Goal: Task Accomplishment & Management: Use online tool/utility

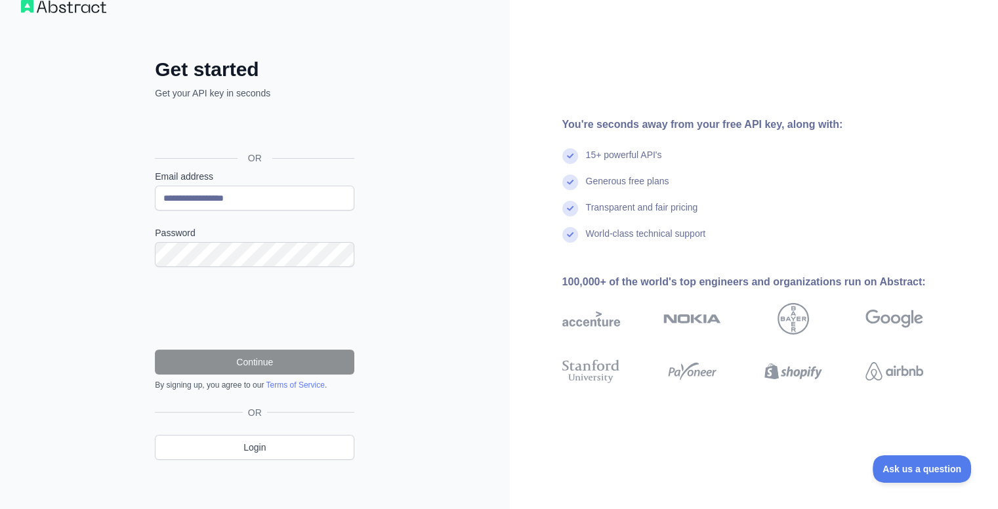
scroll to position [28, 0]
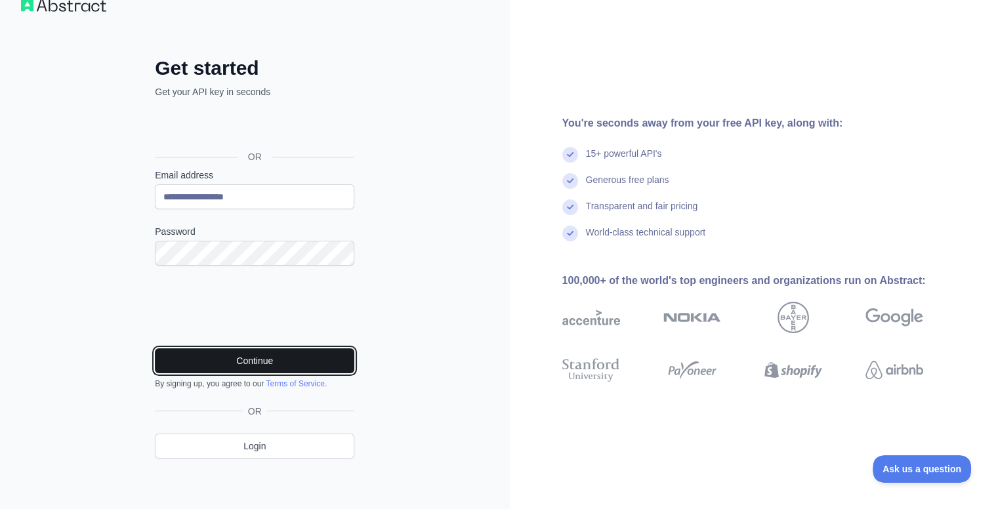
click at [286, 366] on button "Continue" at bounding box center [255, 361] width 200 height 25
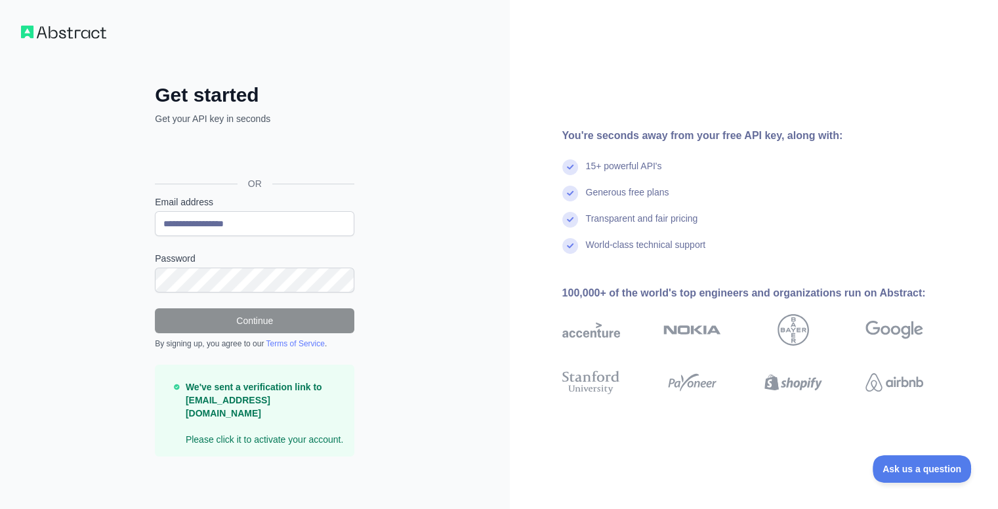
scroll to position [0, 0]
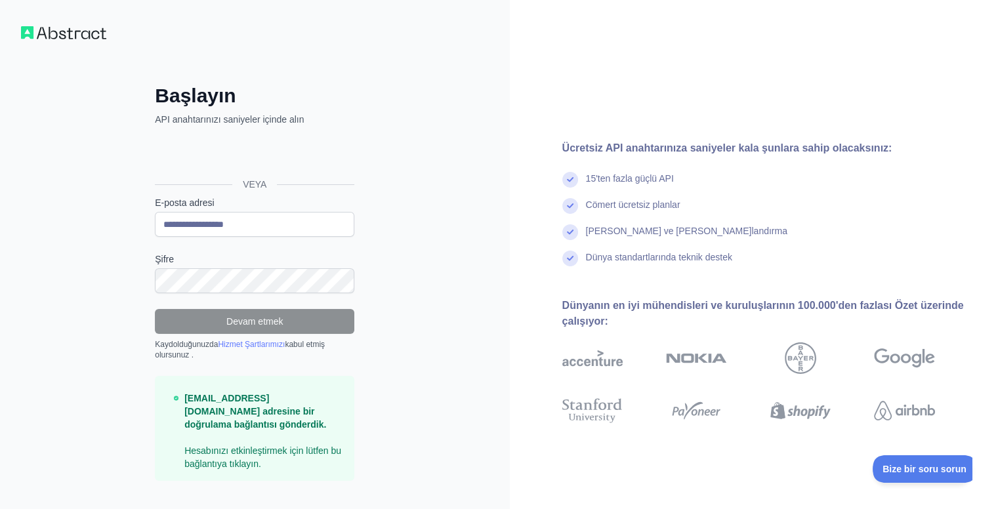
click at [517, 170] on div "Ücretsiz API anahtarınıza saniyeler kala şunlara sahip olacaksınız: 15'ten fazl…" at bounding box center [754, 266] width 489 height 252
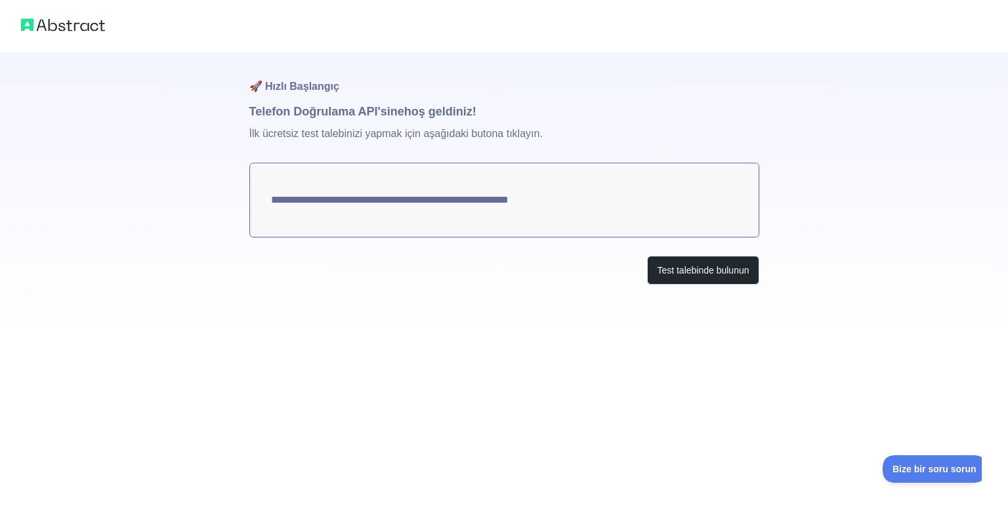
click at [785, 243] on div "**********" at bounding box center [504, 168] width 1008 height 337
click at [706, 272] on font "Test talebinde bulunun" at bounding box center [703, 270] width 92 height 11
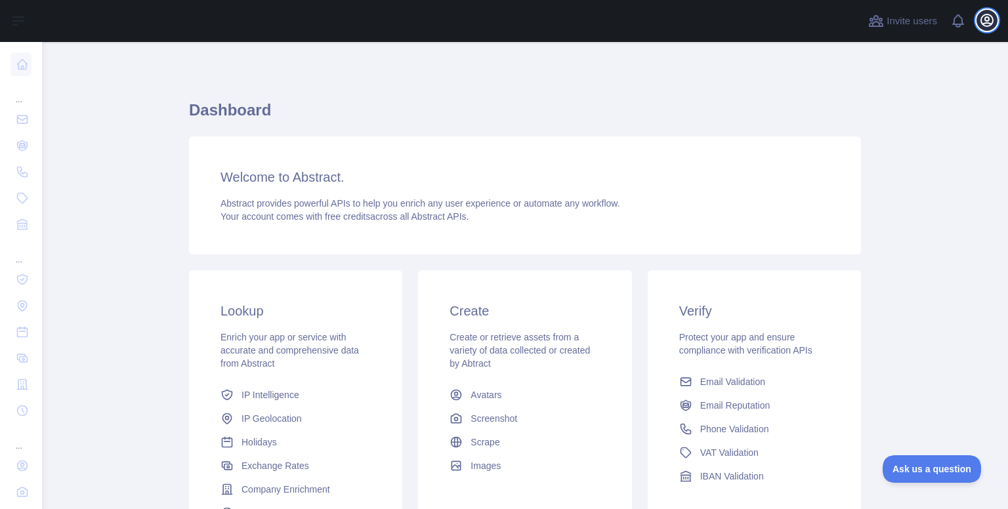
click at [984, 22] on icon "button" at bounding box center [987, 20] width 16 height 16
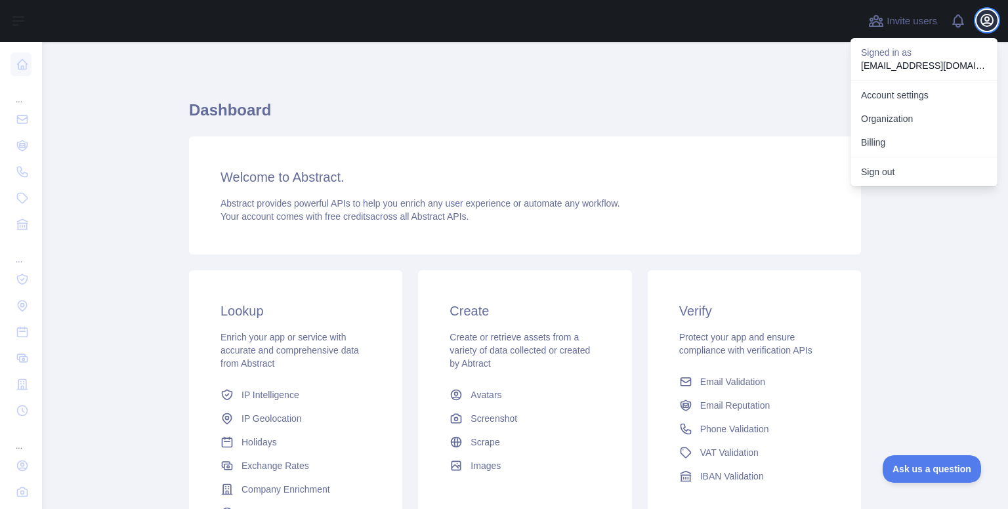
click at [984, 22] on icon "button" at bounding box center [987, 20] width 16 height 16
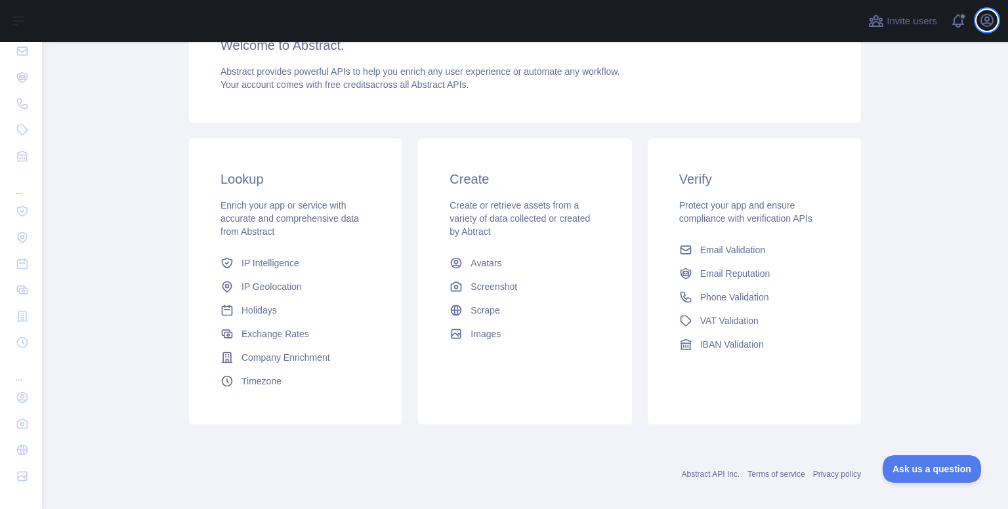
scroll to position [144, 0]
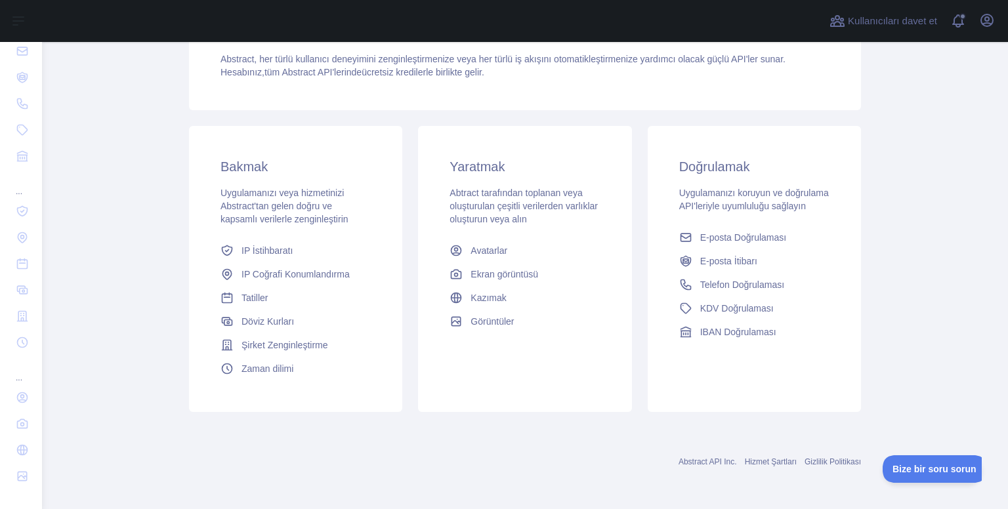
click at [861, 283] on div "Doğrulamak Uygulamanızı koruyun ve doğrulama API'leriyle uyumluluğu sağlayın E-…" at bounding box center [754, 269] width 229 height 286
click at [909, 464] on font "Bize bir soru sorun" at bounding box center [928, 467] width 84 height 11
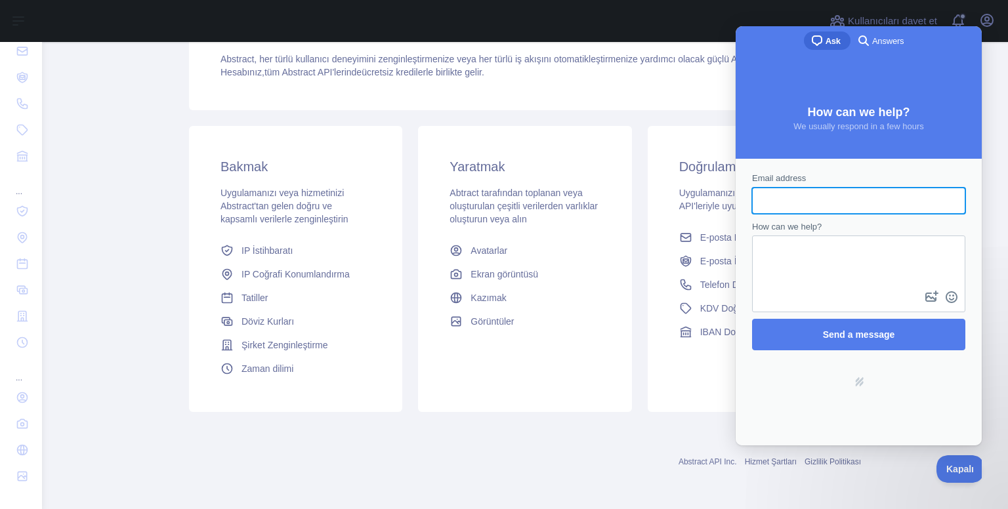
scroll to position [0, 0]
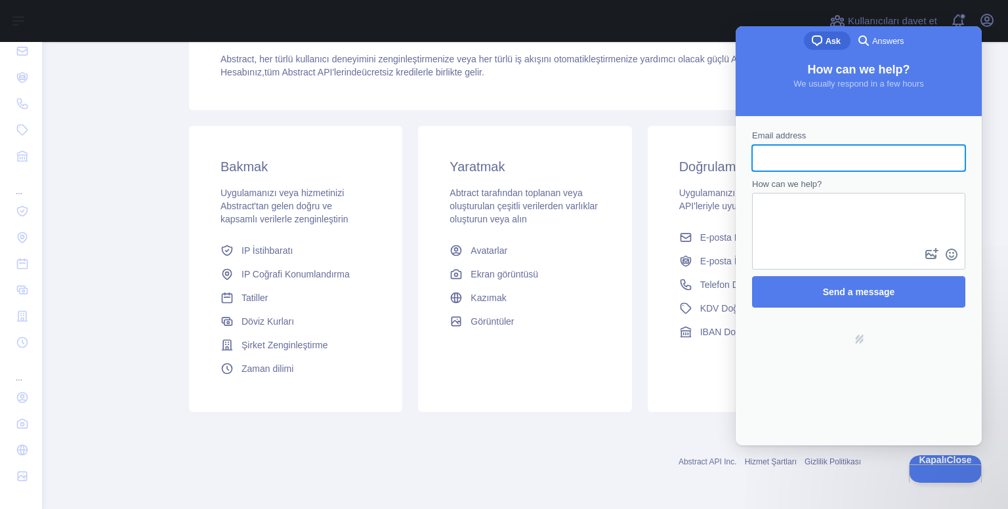
click at [144, 175] on main "Gösterge Paneli Abstract’a hoş geldiniz. Abstract, her türlü kullanıcı deneyimi…" at bounding box center [525, 275] width 966 height 467
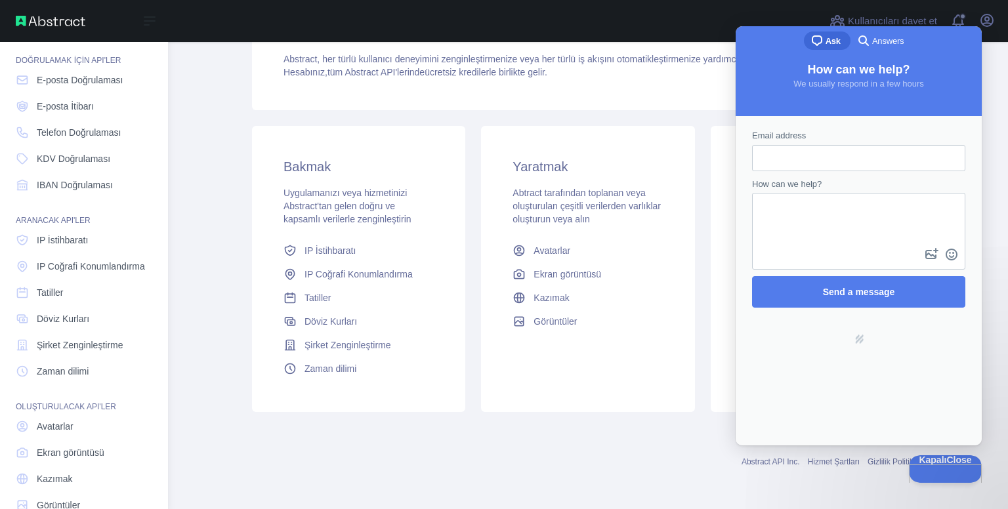
scroll to position [3, 0]
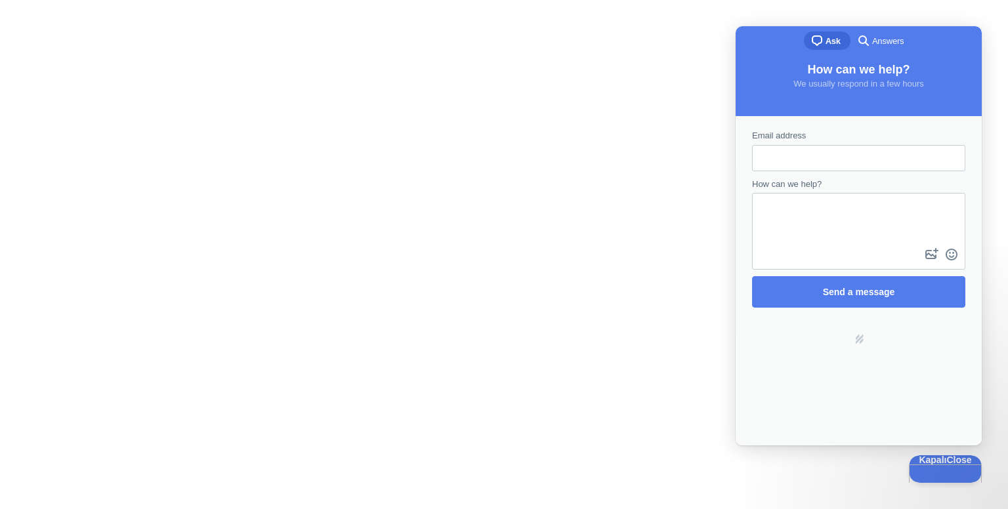
click at [446, 182] on div at bounding box center [504, 254] width 1008 height 509
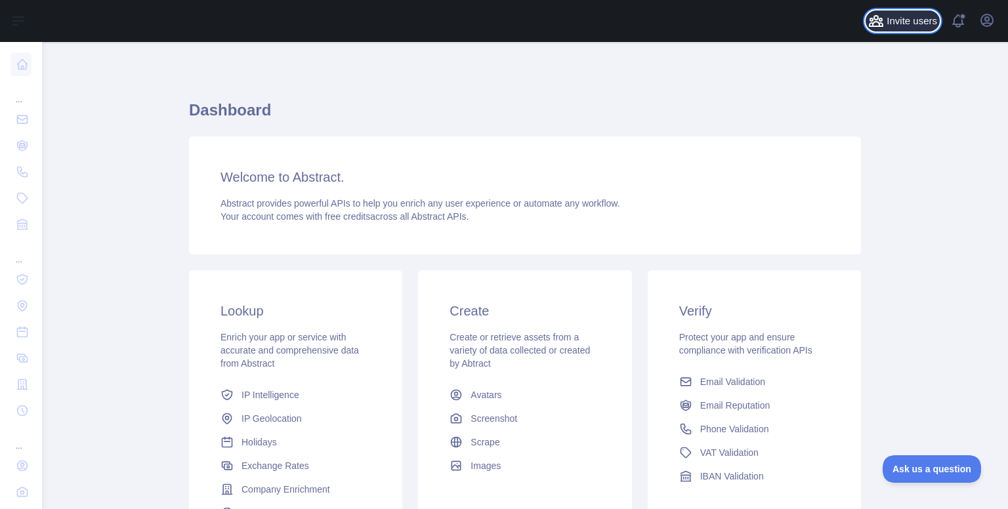
click at [904, 23] on span "Invite users" at bounding box center [912, 21] width 51 height 15
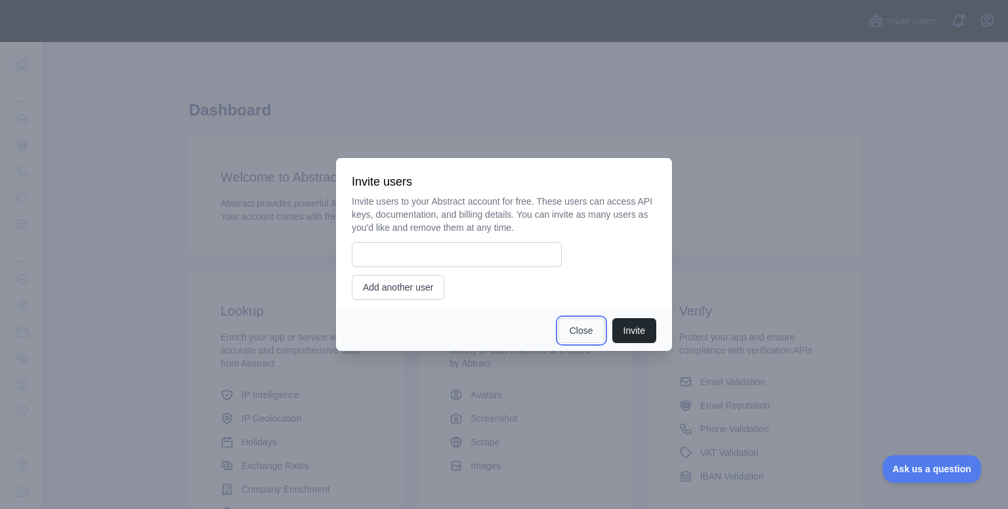
click at [567, 329] on button "Close" at bounding box center [582, 330] width 46 height 25
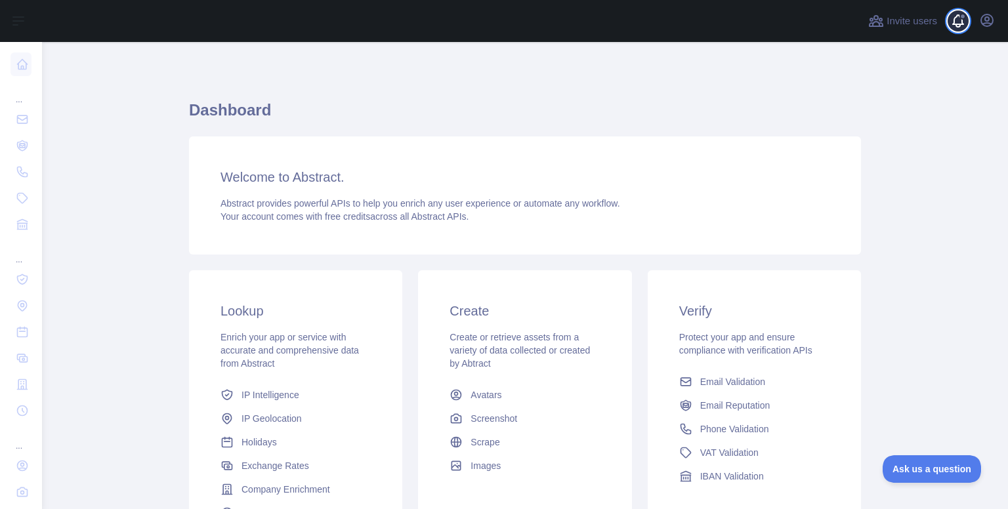
click at [956, 22] on span at bounding box center [963, 21] width 26 height 42
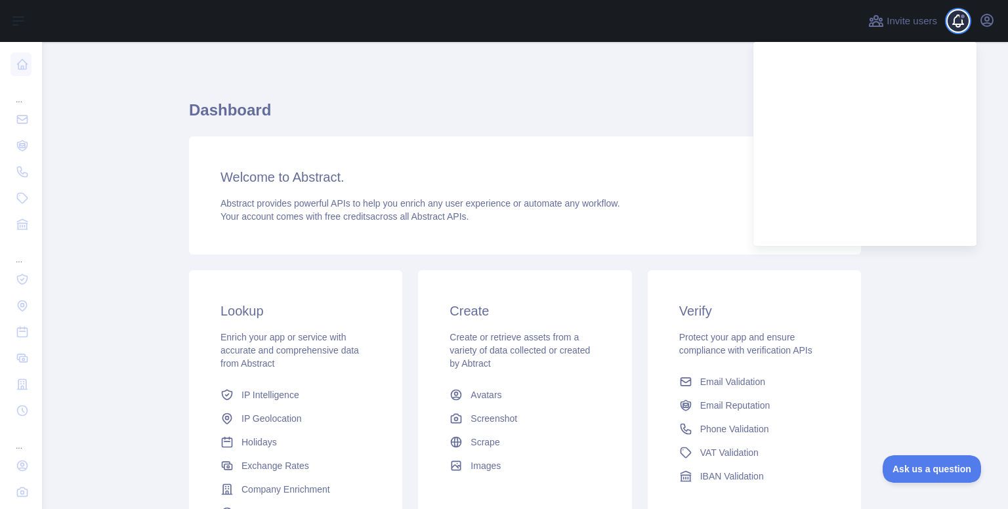
click at [955, 24] on span at bounding box center [963, 21] width 26 height 42
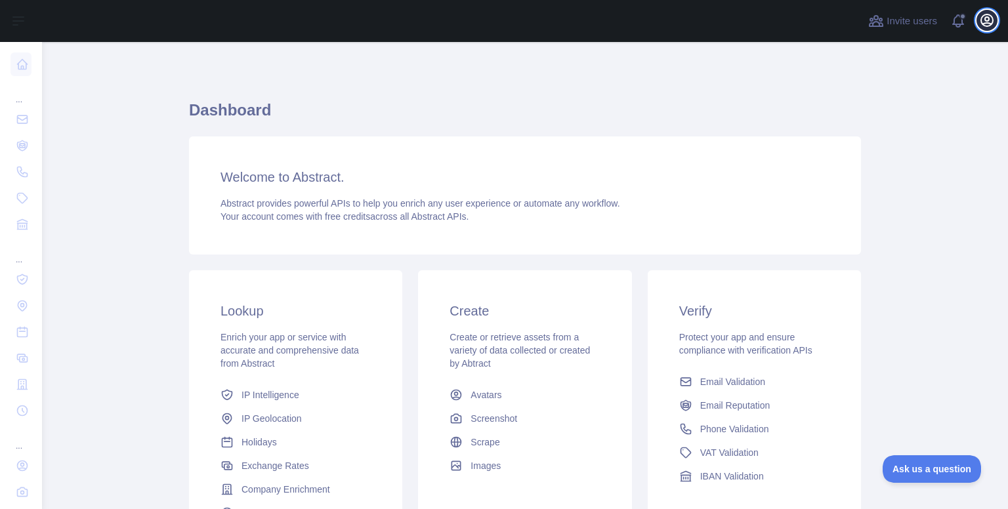
click at [990, 14] on icon "button" at bounding box center [987, 20] width 16 height 16
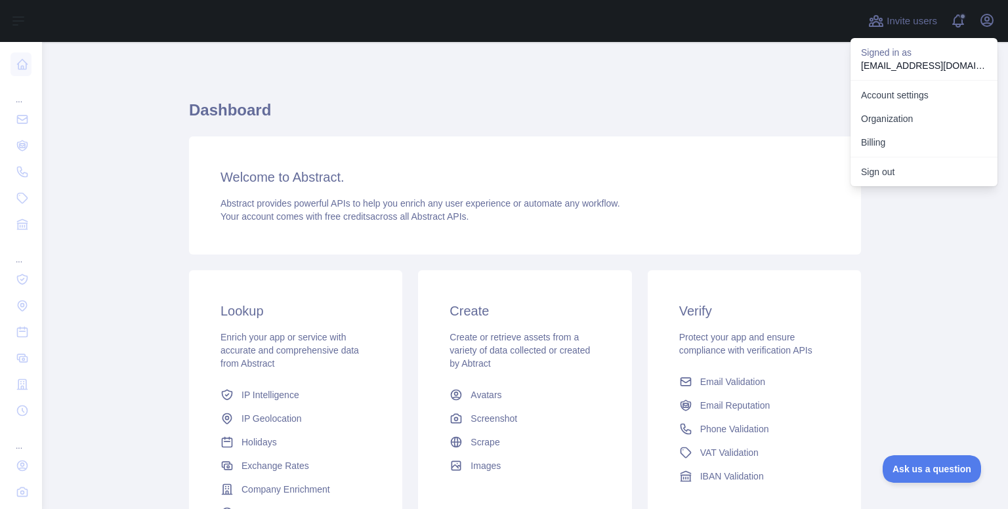
click at [473, 105] on h1 "Dashboard" at bounding box center [525, 116] width 672 height 32
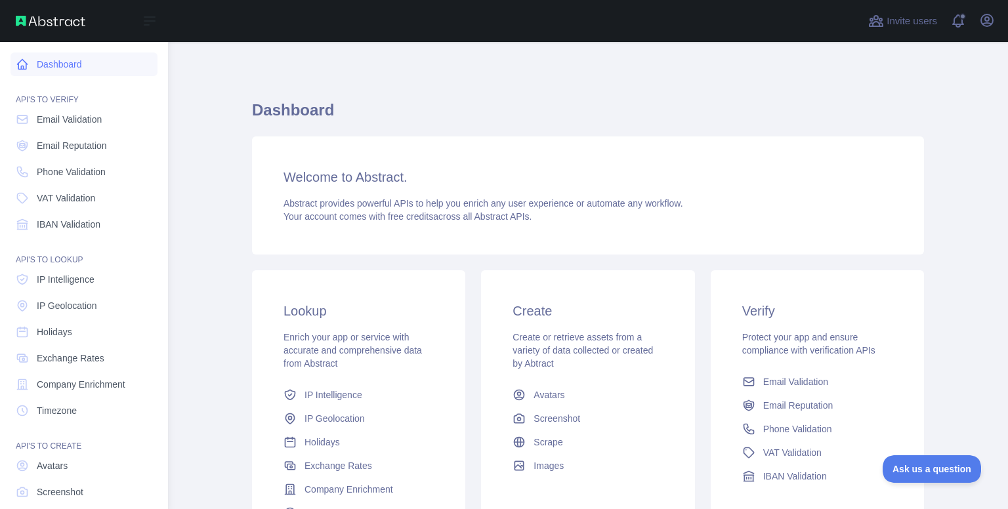
click at [66, 73] on link "Dashboard" at bounding box center [84, 65] width 147 height 24
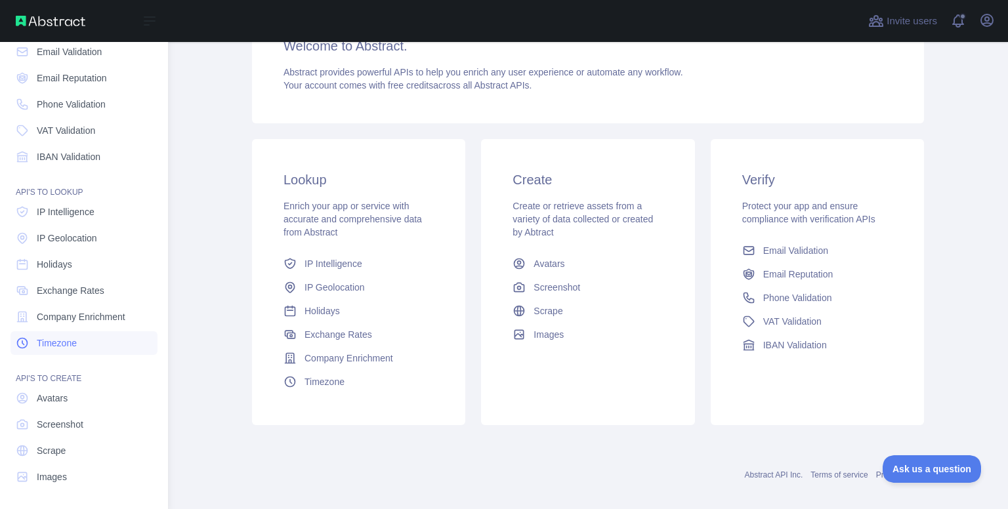
scroll to position [68, 0]
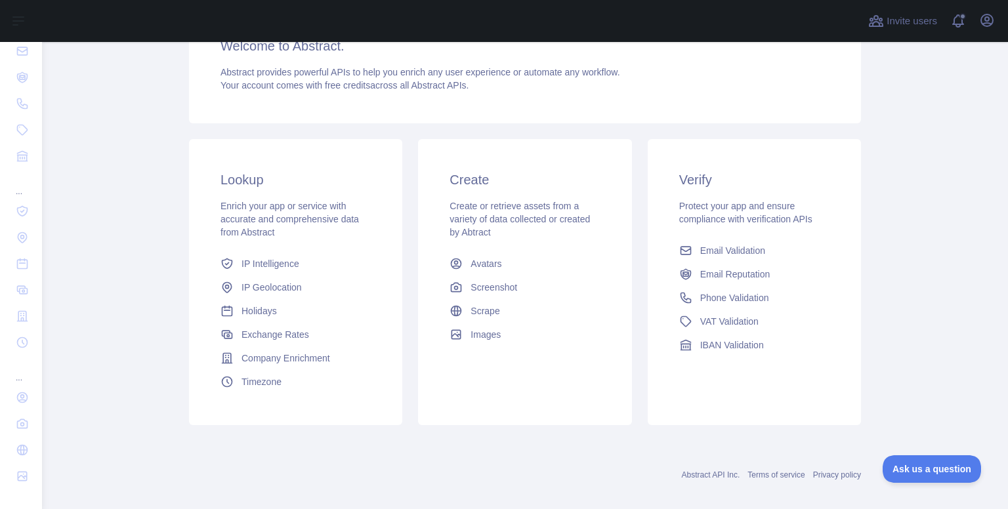
click at [988, 31] on div "Open user menu" at bounding box center [987, 21] width 21 height 23
click at [988, 23] on icon "button" at bounding box center [987, 20] width 12 height 12
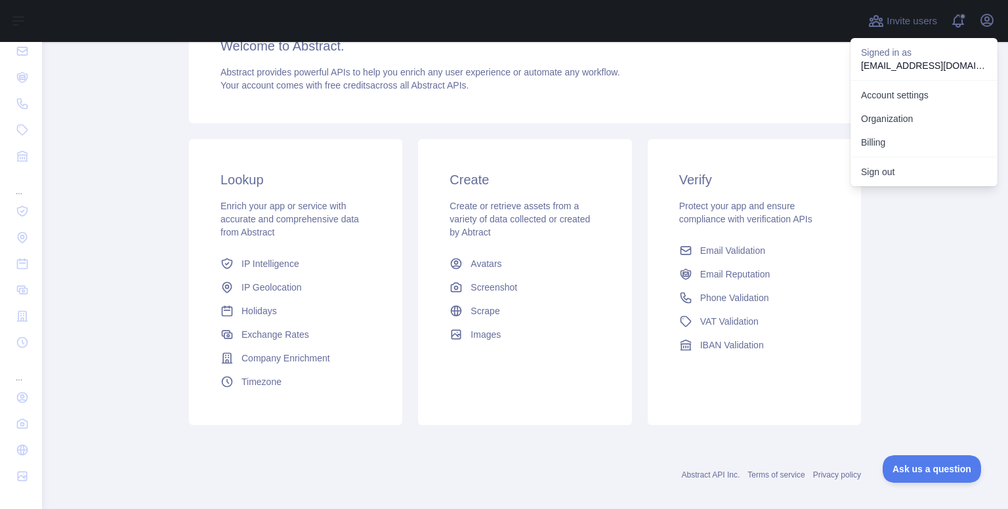
click at [931, 260] on main "Dashboard Welcome to Abstract. Abstract provides powerful APIs to help you enri…" at bounding box center [525, 275] width 966 height 467
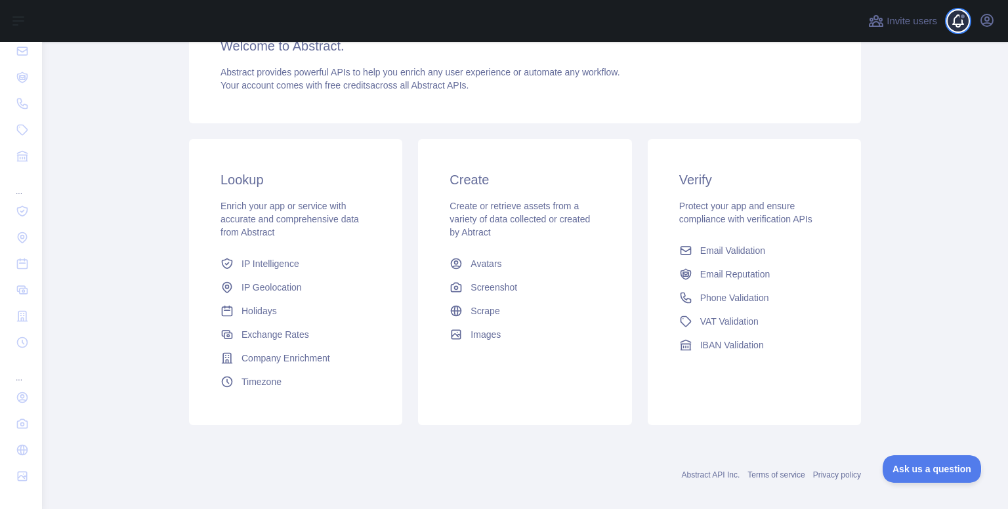
click at [950, 21] on span at bounding box center [963, 21] width 26 height 42
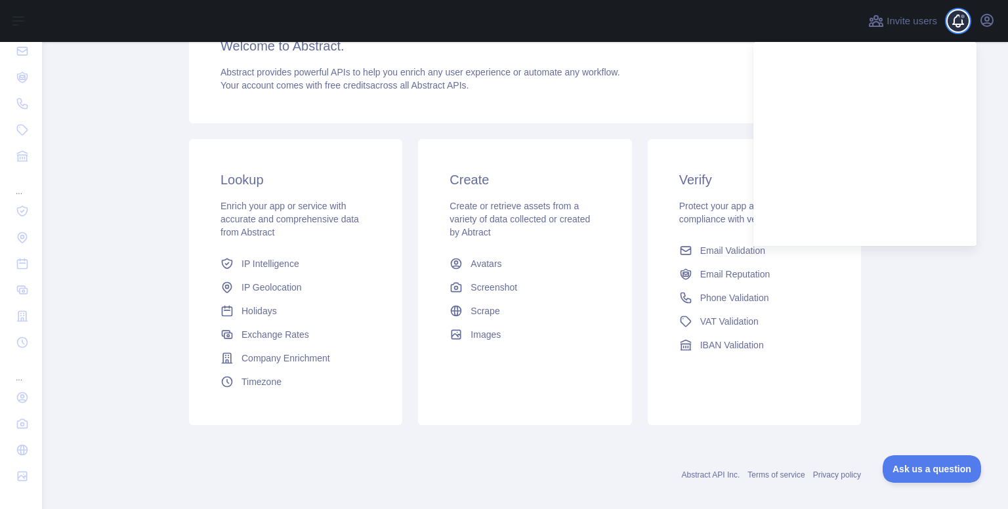
click at [955, 20] on span at bounding box center [963, 21] width 26 height 42
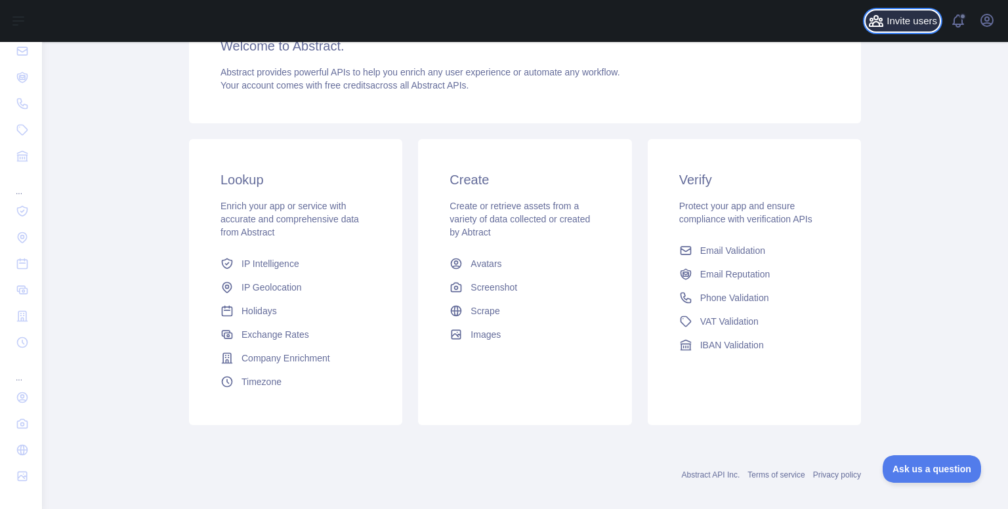
click at [908, 14] on span "Invite users" at bounding box center [912, 21] width 51 height 15
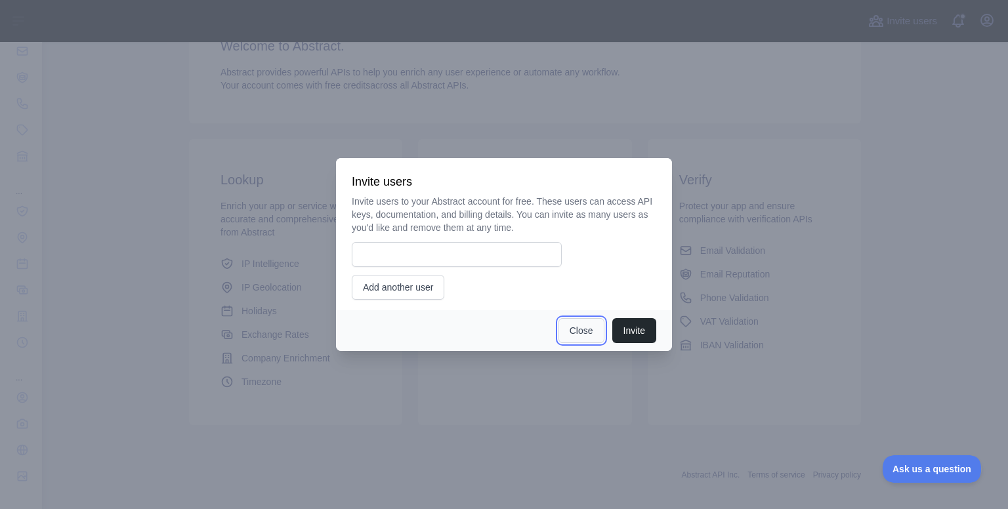
click at [585, 332] on button "Close" at bounding box center [582, 330] width 46 height 25
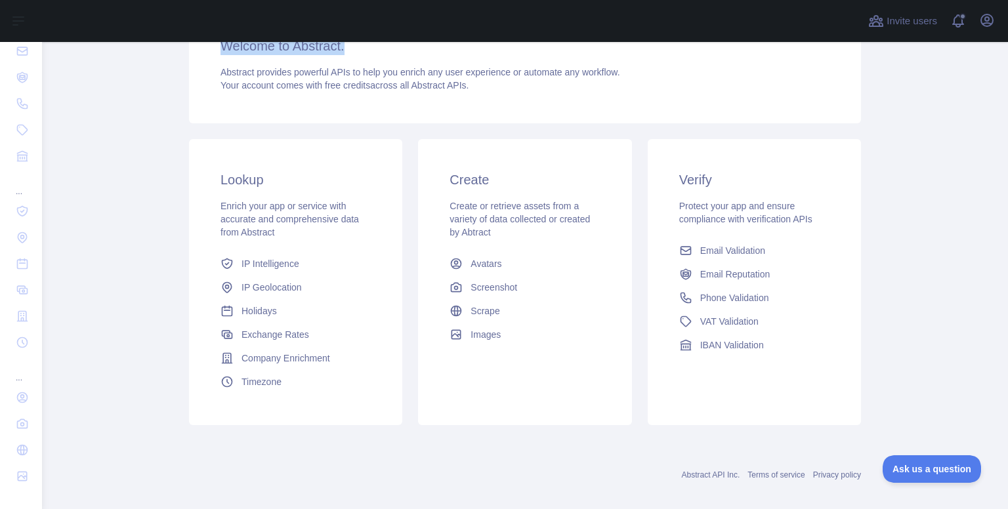
drag, startPoint x: 197, startPoint y: 419, endPoint x: 63, endPoint y: 56, distance: 386.9
click at [63, 56] on main "Dashboard Welcome to Abstract. Abstract provides powerful APIs to help you enri…" at bounding box center [525, 275] width 966 height 467
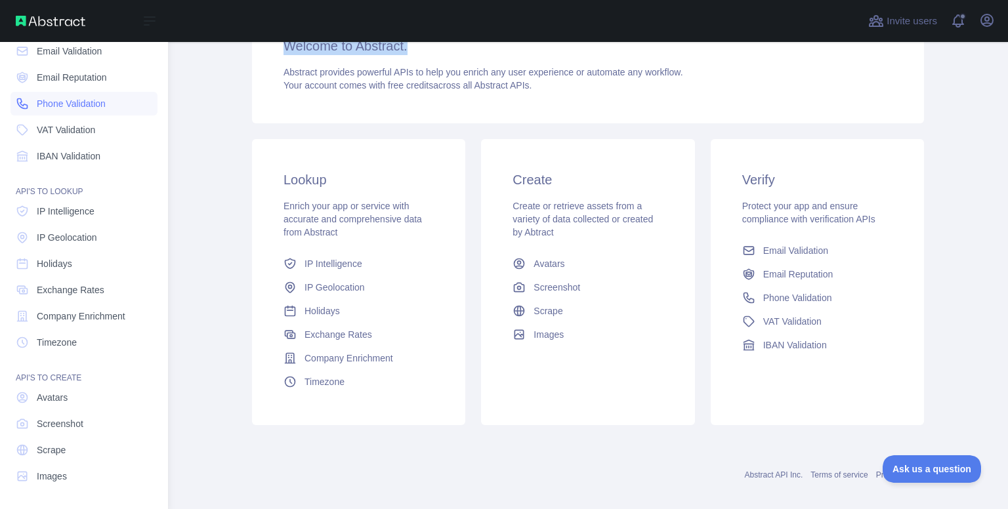
click at [68, 102] on span "Phone Validation" at bounding box center [71, 103] width 69 height 13
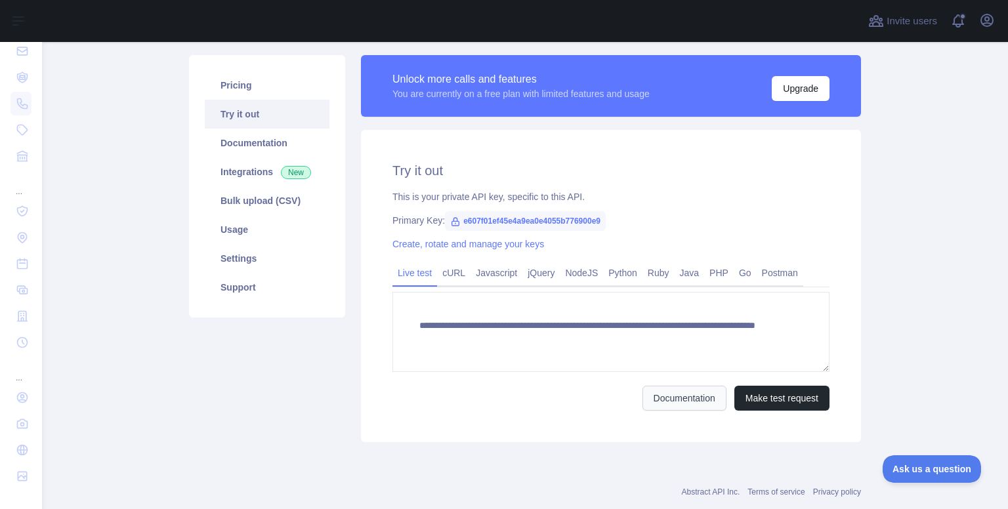
scroll to position [113, 0]
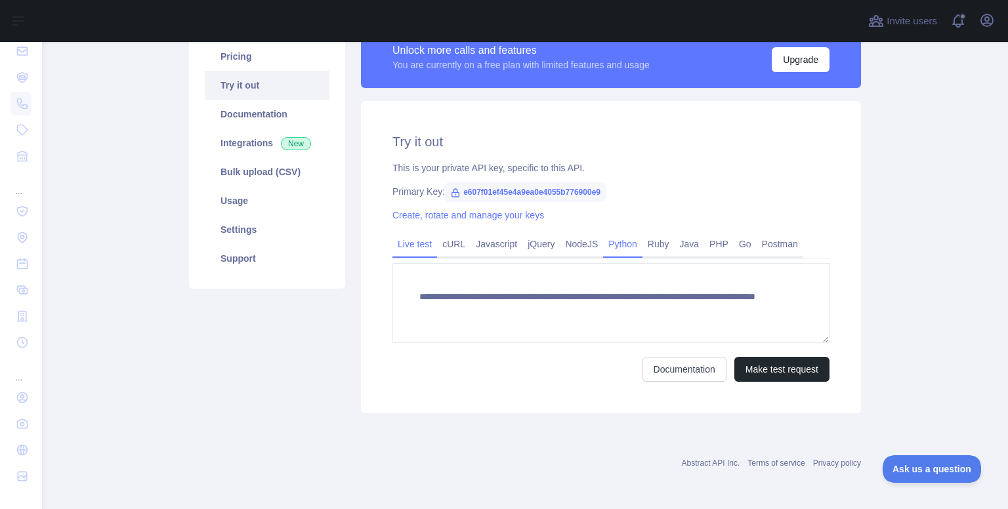
click at [621, 246] on link "Python" at bounding box center [622, 244] width 39 height 21
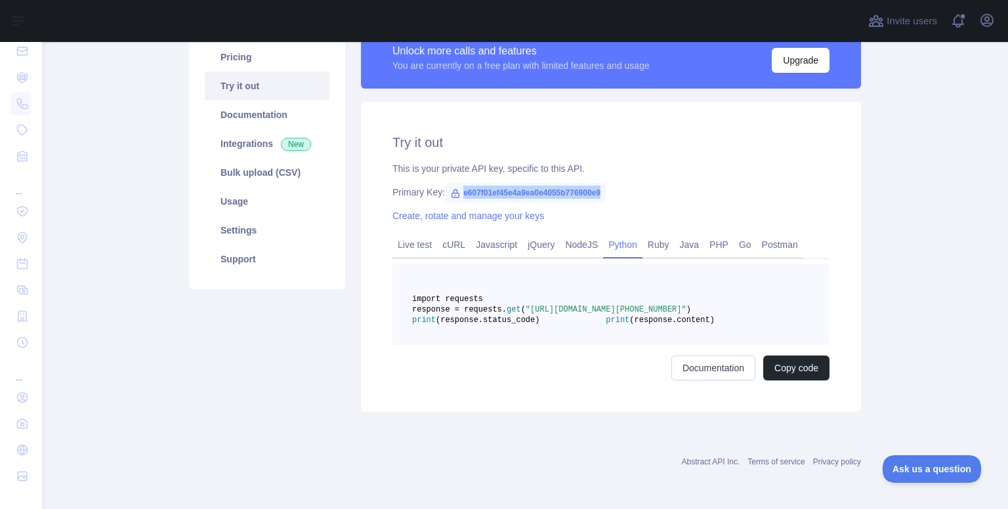
drag, startPoint x: 454, startPoint y: 192, endPoint x: 594, endPoint y: 195, distance: 140.5
click at [596, 195] on span "e607f01ef45e4a9ea0e4055b776900e9" at bounding box center [525, 193] width 161 height 20
copy span "e607f01ef45e4a9ea0e4055b776900e9"
